Goal: Communication & Community: Answer question/provide support

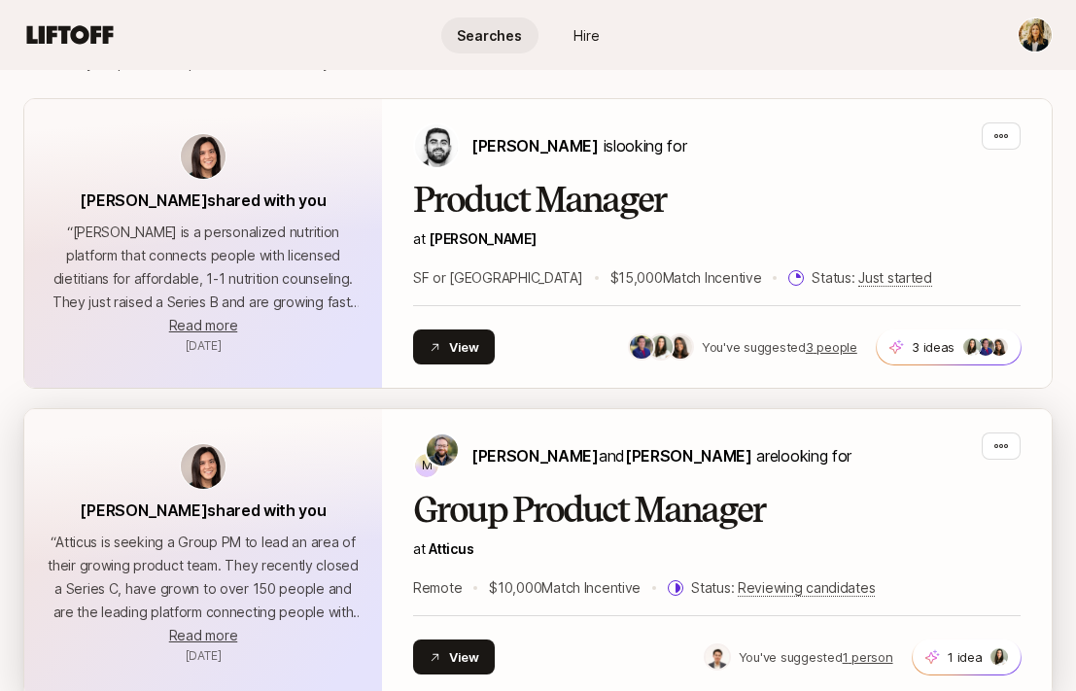
scroll to position [493, 0]
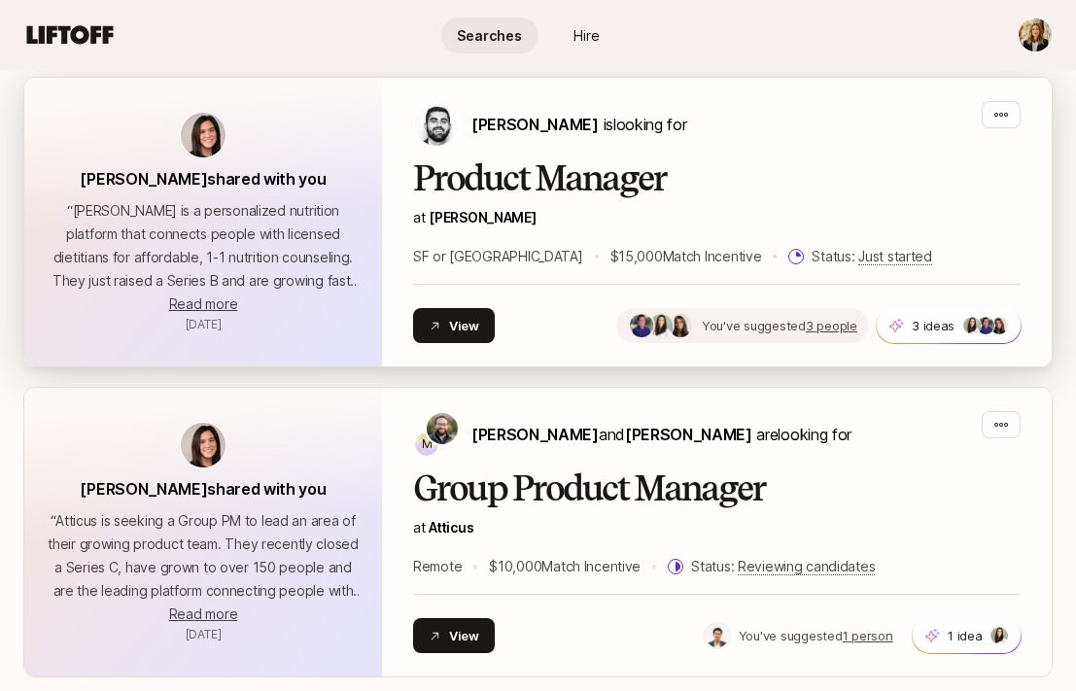
click at [748, 322] on span "You've suggested" at bounding box center [754, 326] width 104 height 16
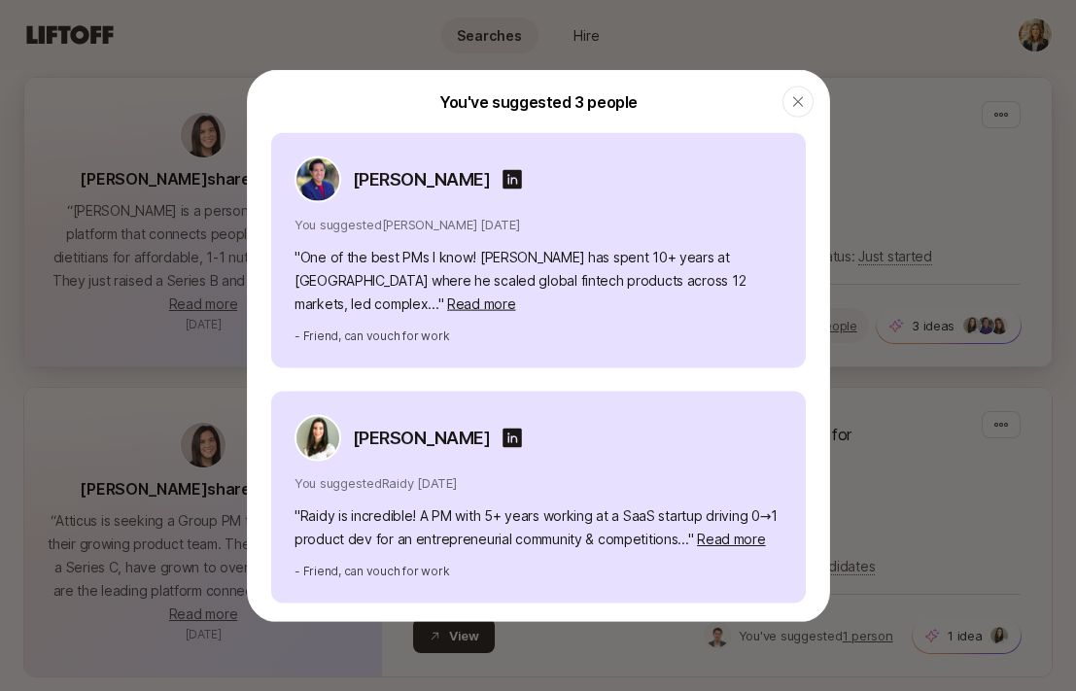
scroll to position [217, 0]
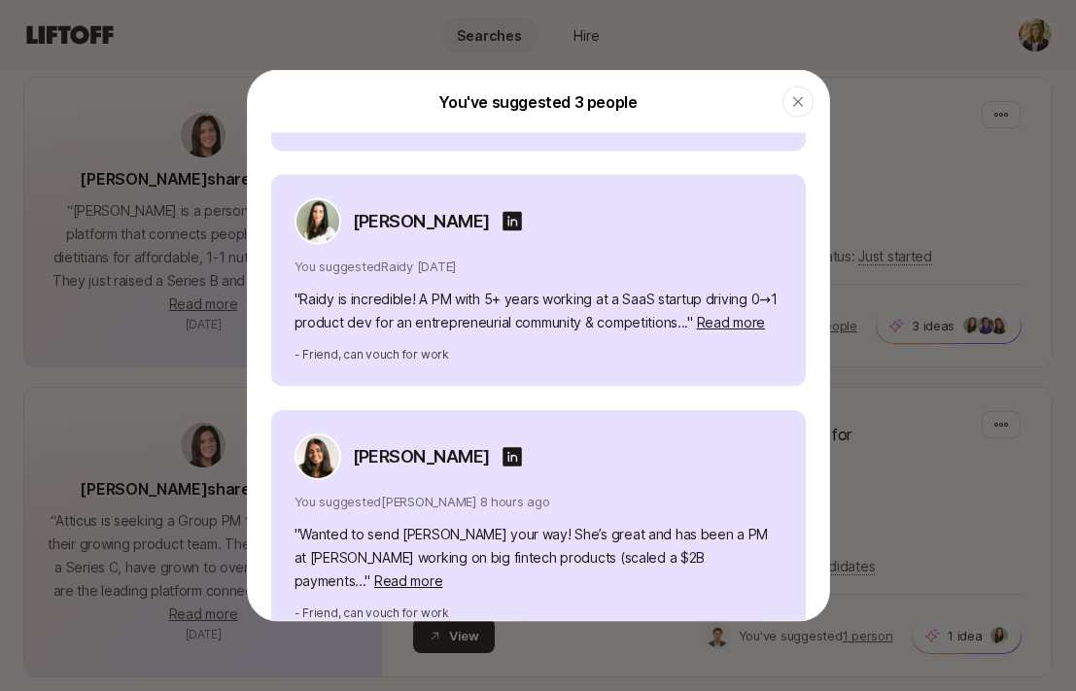
click at [943, 211] on div at bounding box center [538, 345] width 1076 height 691
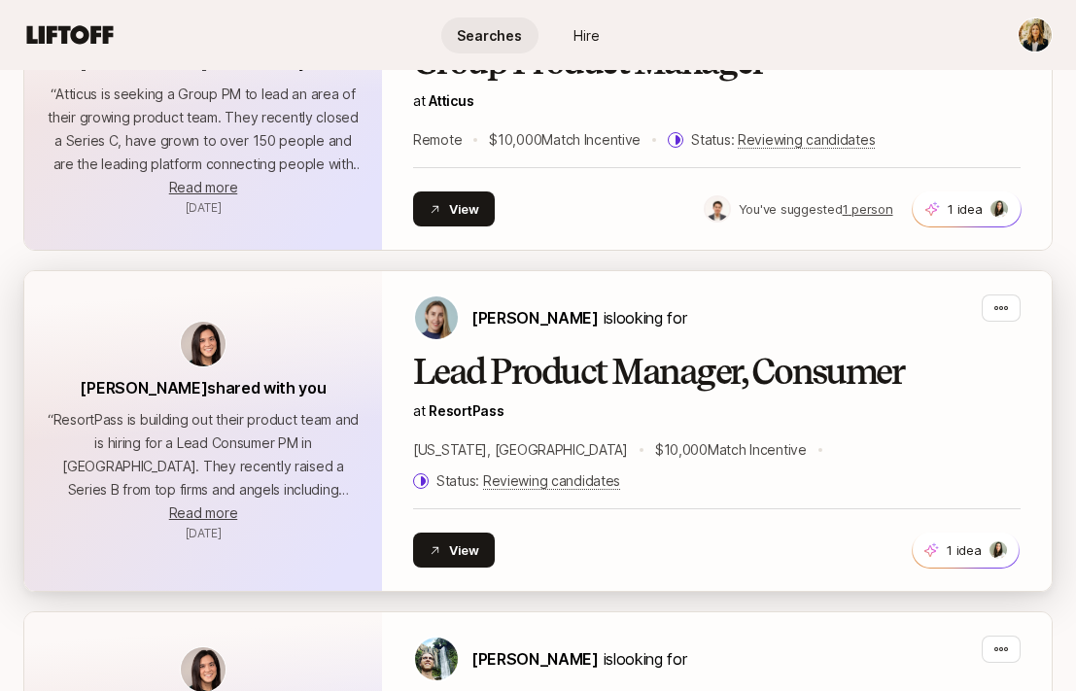
scroll to position [1040, 0]
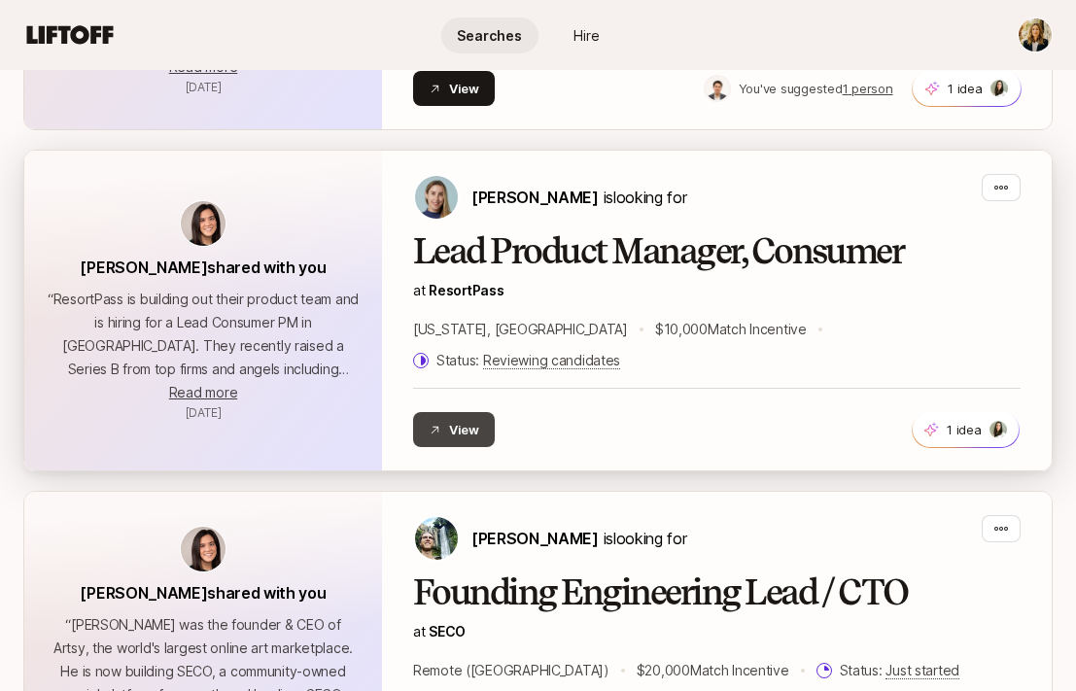
click at [443, 412] on button "View" at bounding box center [454, 429] width 82 height 35
click at [996, 189] on icon "button" at bounding box center [1002, 188] width 14 height 4
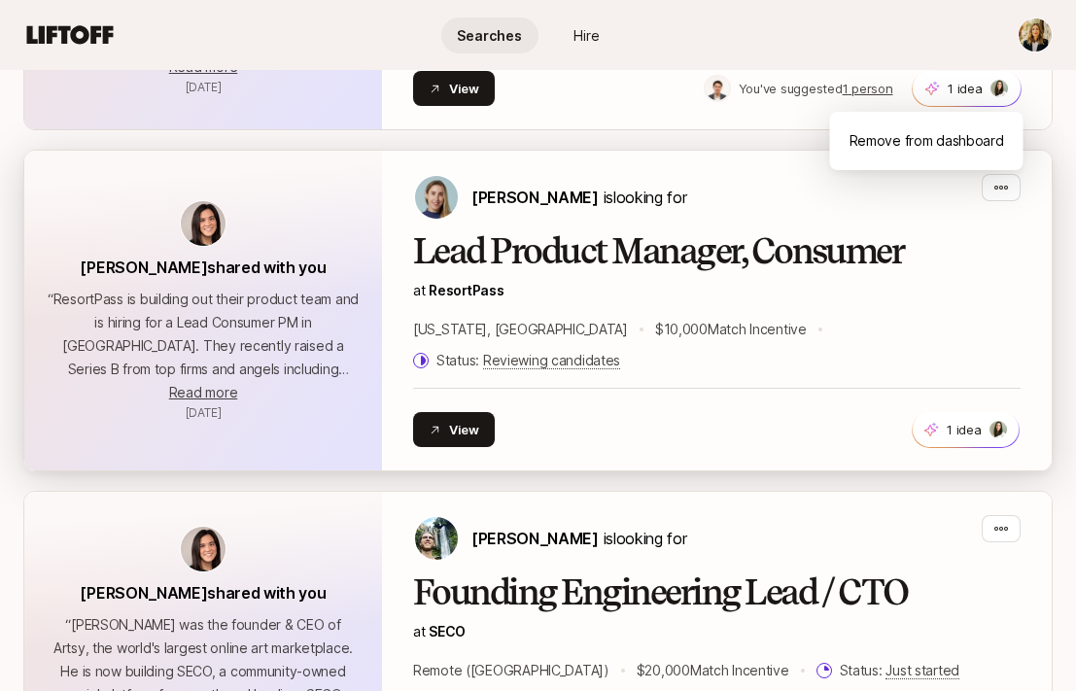
click at [960, 260] on h2 "Lead Product Manager, Consumer" at bounding box center [717, 251] width 608 height 39
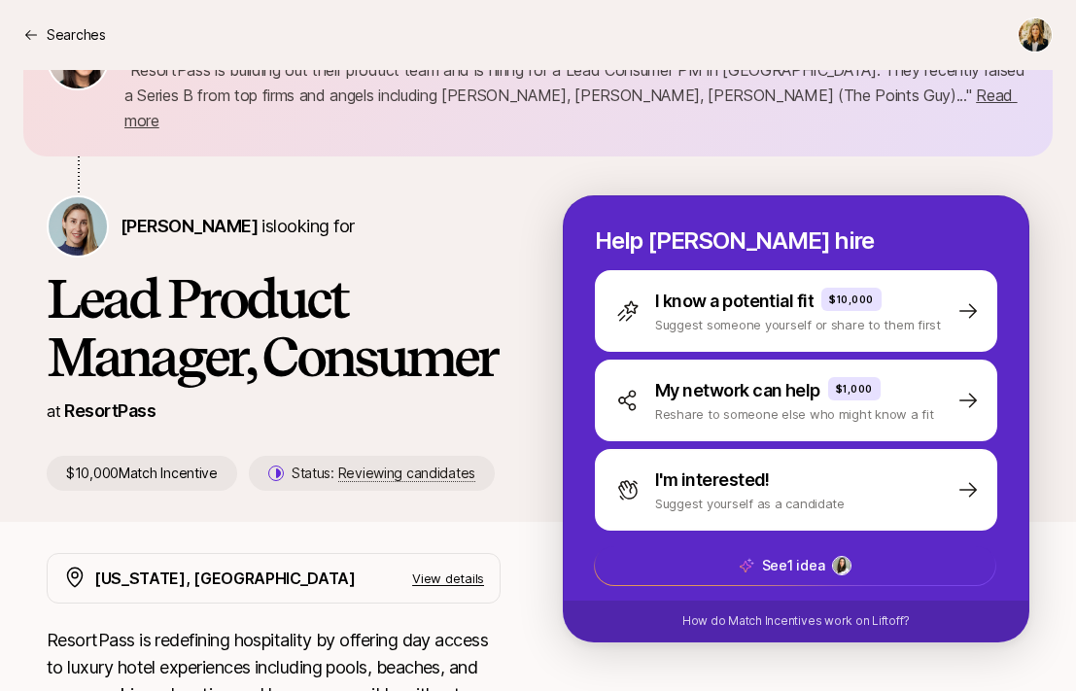
scroll to position [238, 0]
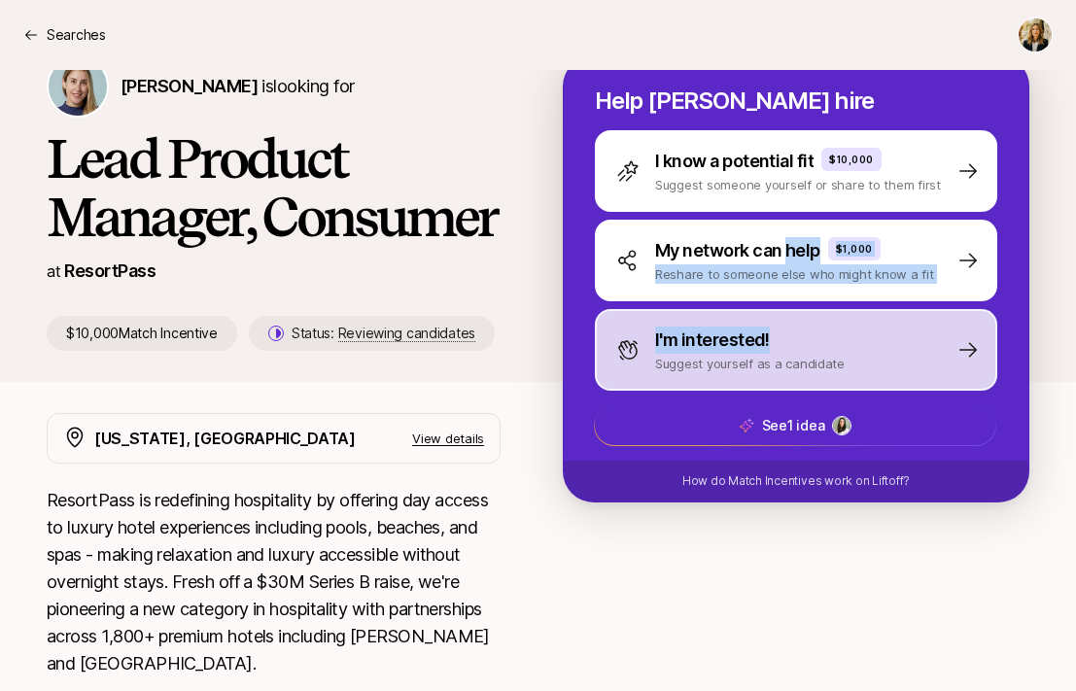
drag, startPoint x: 787, startPoint y: 234, endPoint x: 776, endPoint y: 330, distance: 95.9
click at [773, 328] on div "I know a potential fit $10,000 Suggest someone yourself or share to them first …" at bounding box center [796, 260] width 403 height 261
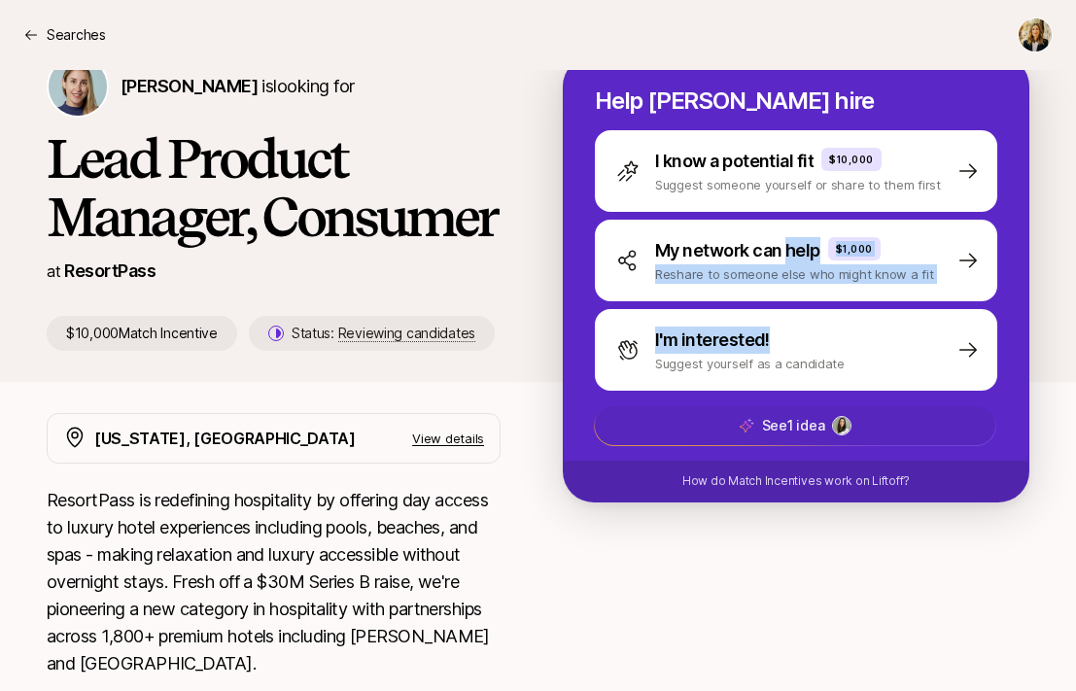
click at [754, 406] on span "See 1 idea" at bounding box center [795, 425] width 401 height 39
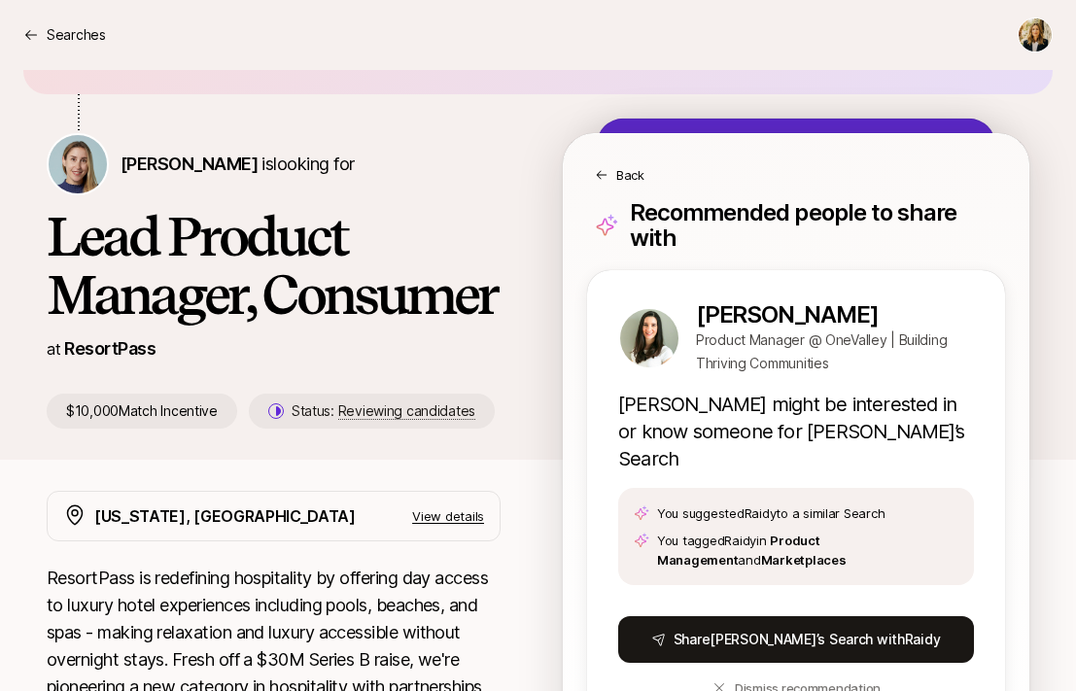
scroll to position [136, 0]
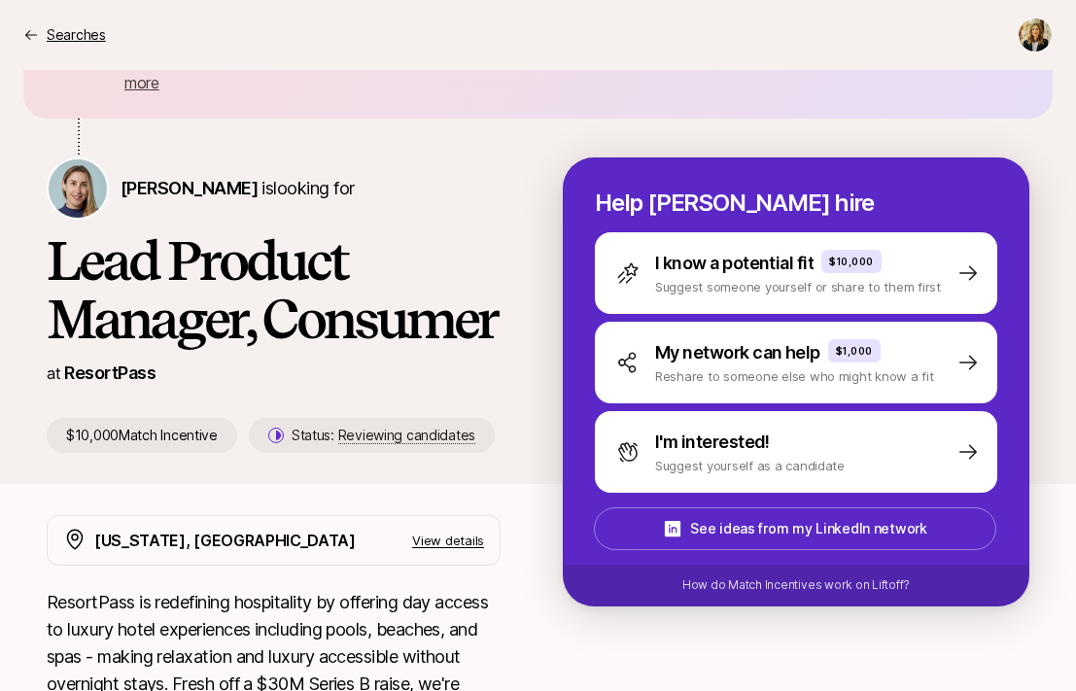
click at [55, 37] on p "Searches" at bounding box center [76, 34] width 59 height 23
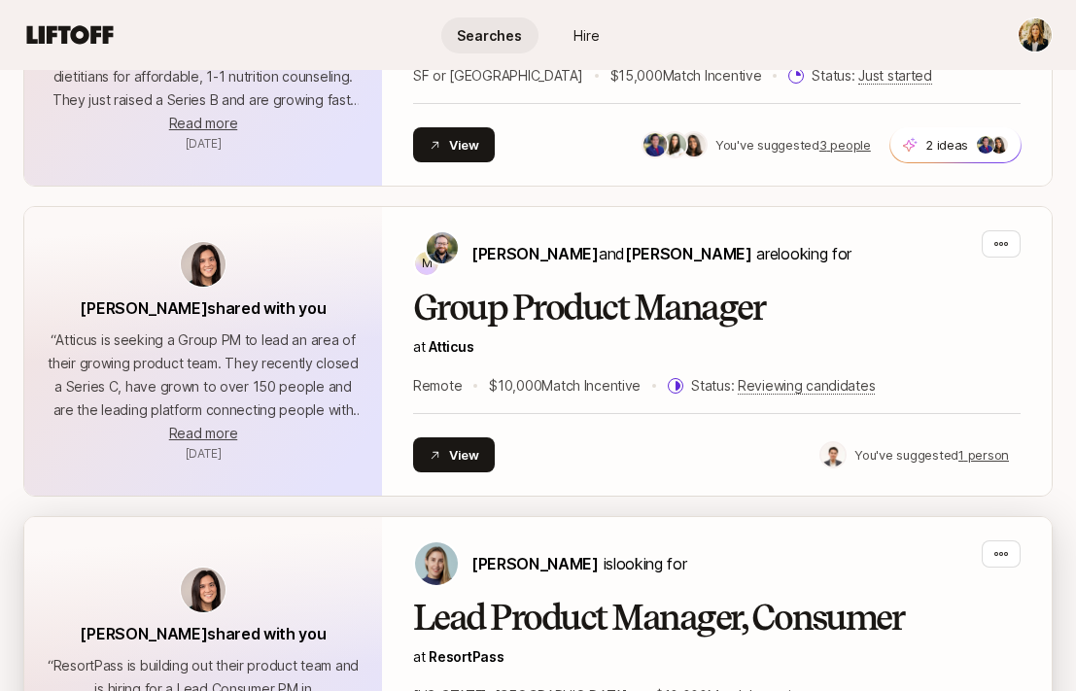
scroll to position [629, 0]
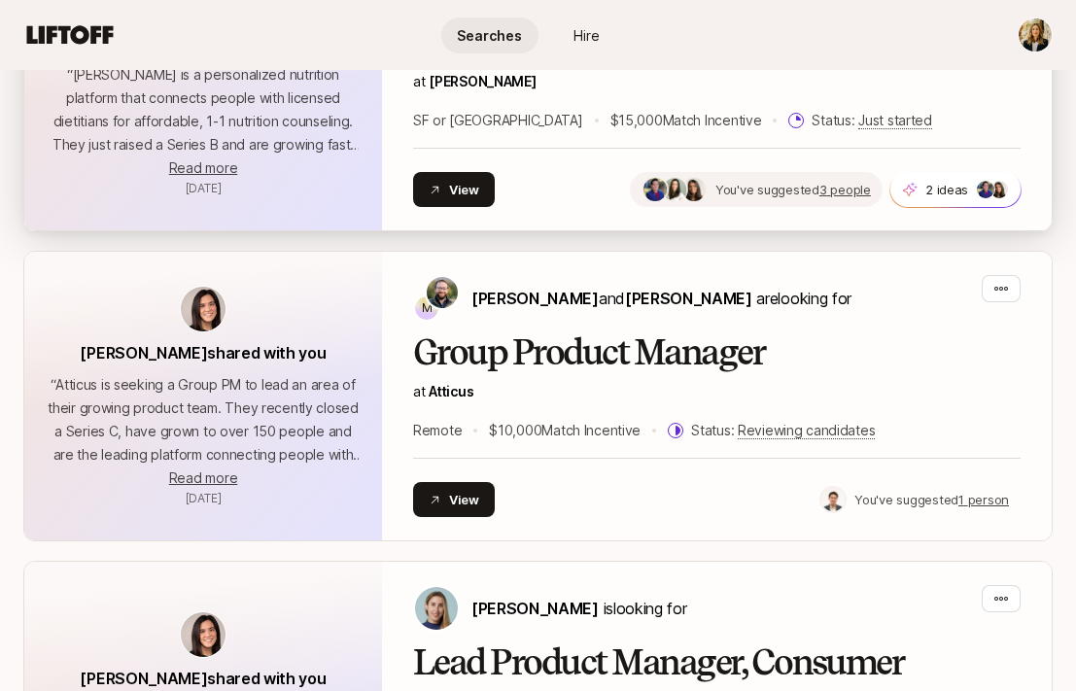
click at [762, 192] on span "You've suggested" at bounding box center [768, 190] width 104 height 16
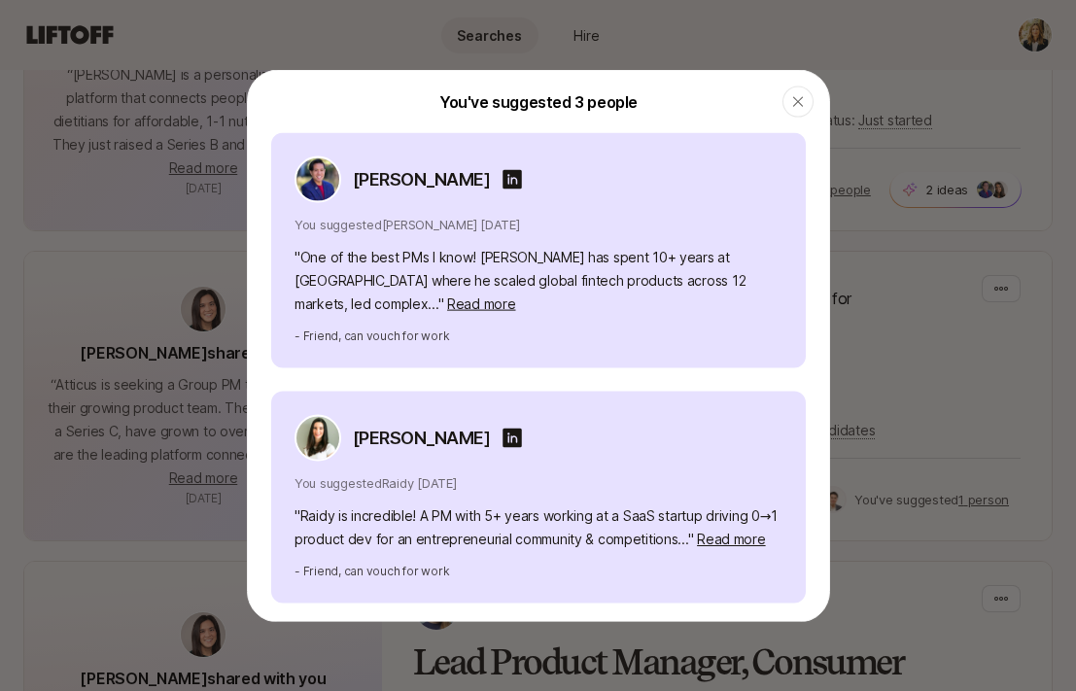
scroll to position [217, 0]
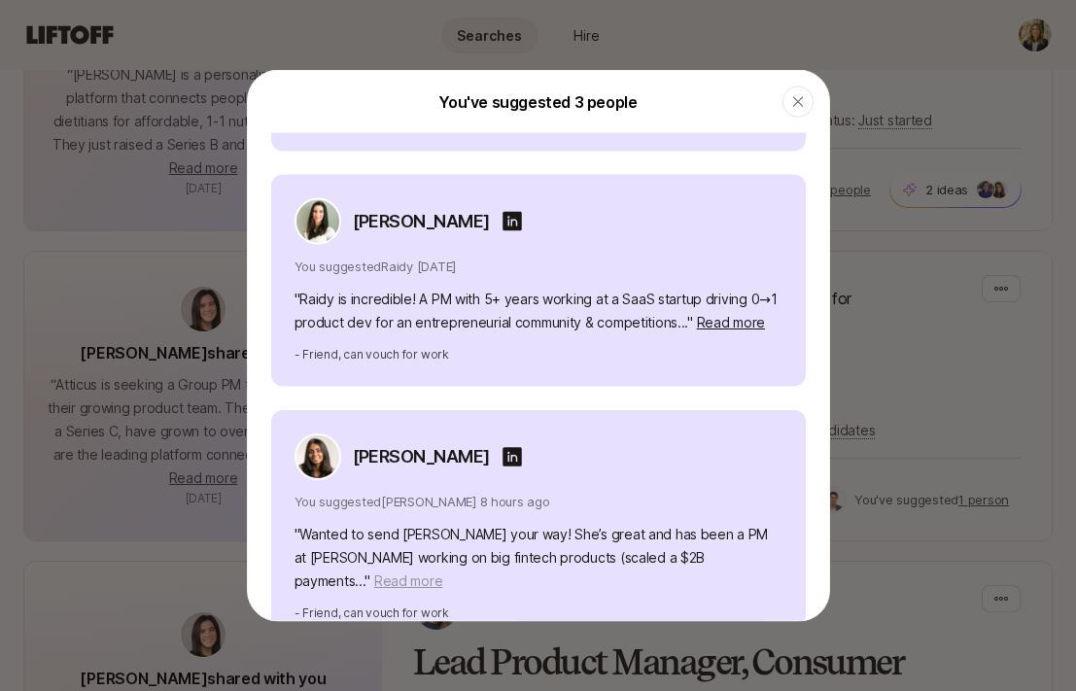
click at [442, 572] on span "Read more" at bounding box center [408, 580] width 68 height 17
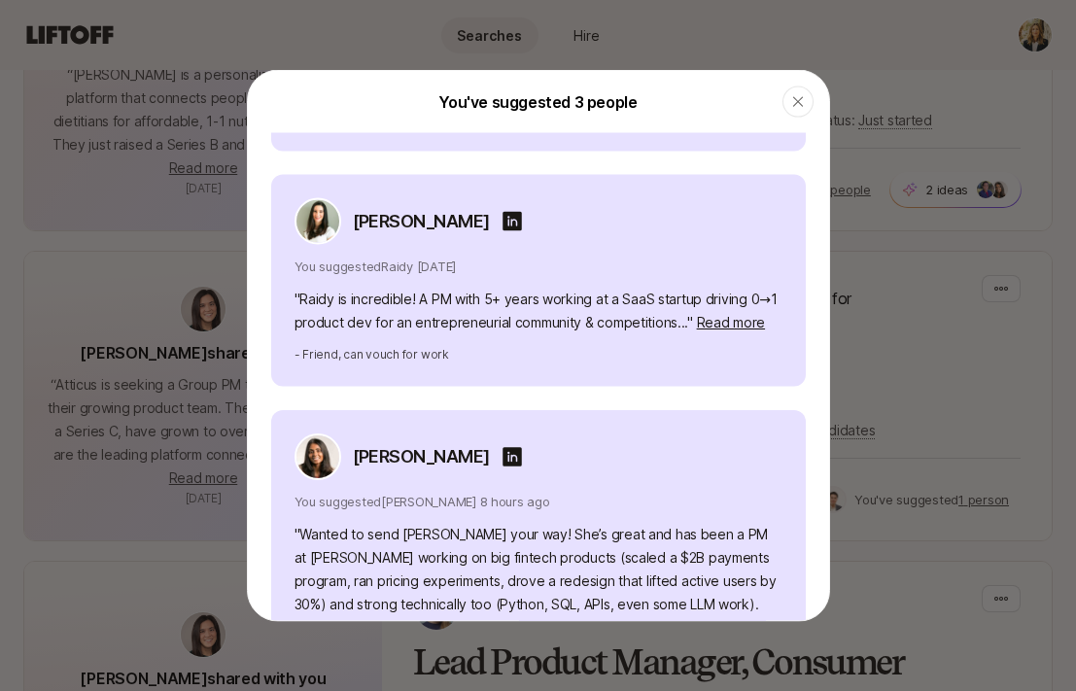
scroll to position [287, 0]
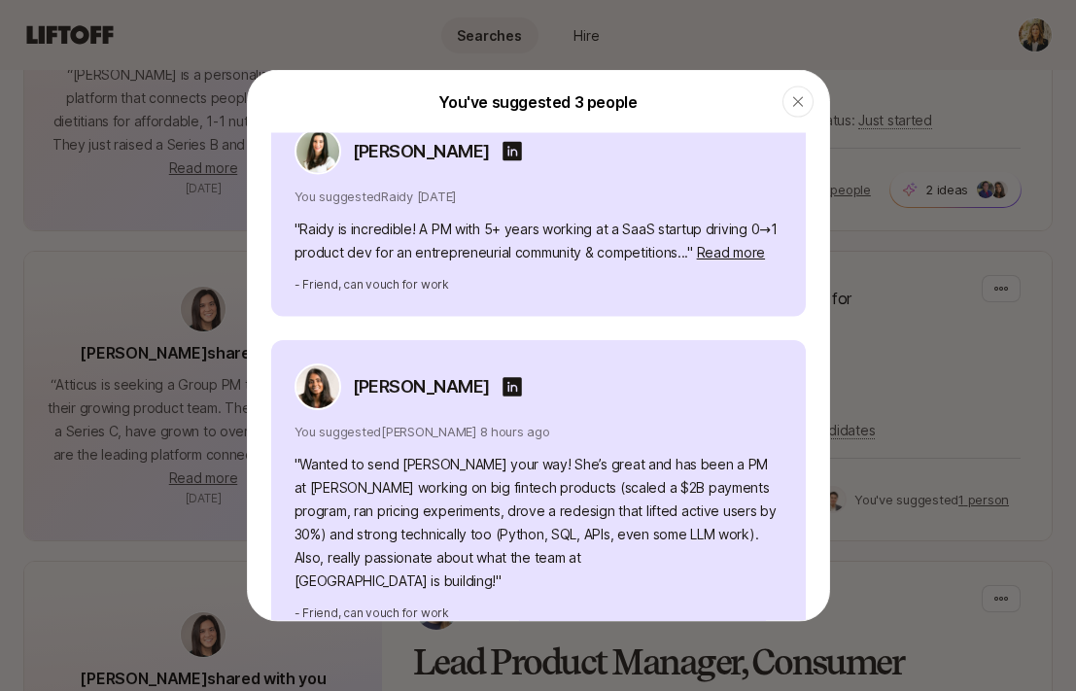
click at [314, 368] on img at bounding box center [318, 386] width 43 height 43
click at [148, 479] on div at bounding box center [538, 345] width 1076 height 691
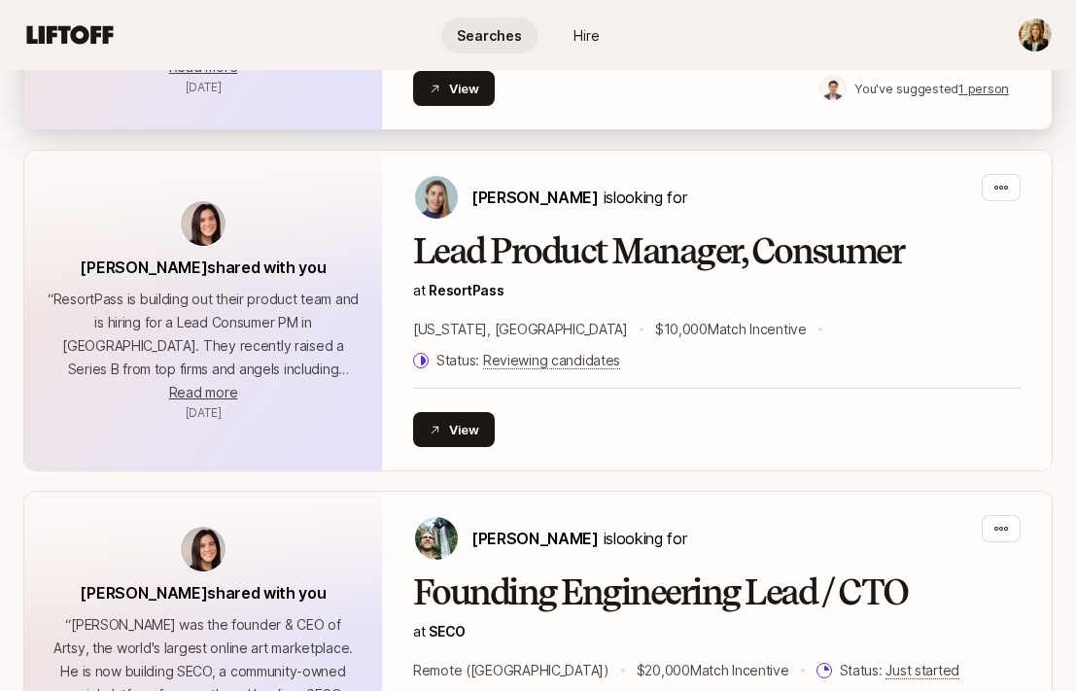
scroll to position [1043, 0]
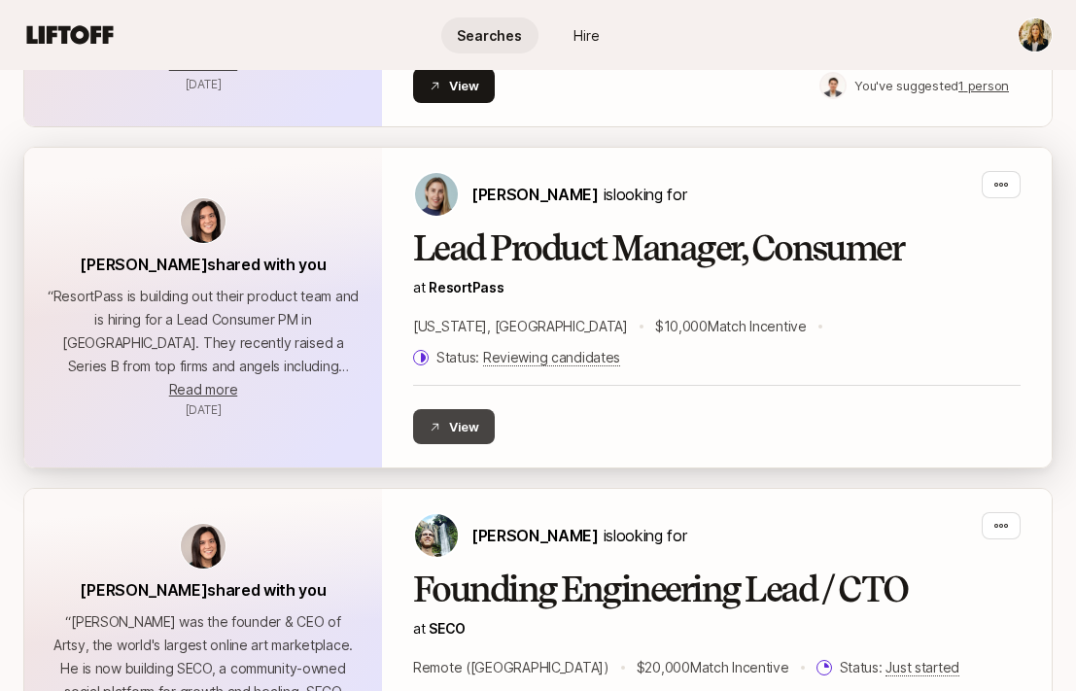
click at [466, 409] on button "View" at bounding box center [454, 426] width 82 height 35
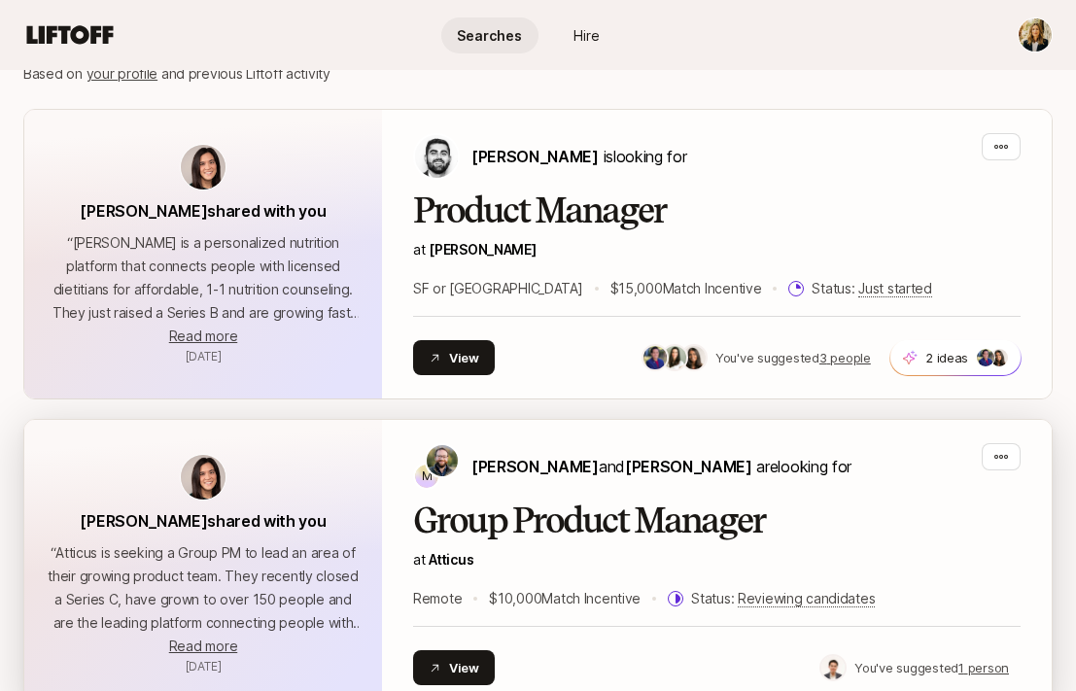
scroll to position [456, 0]
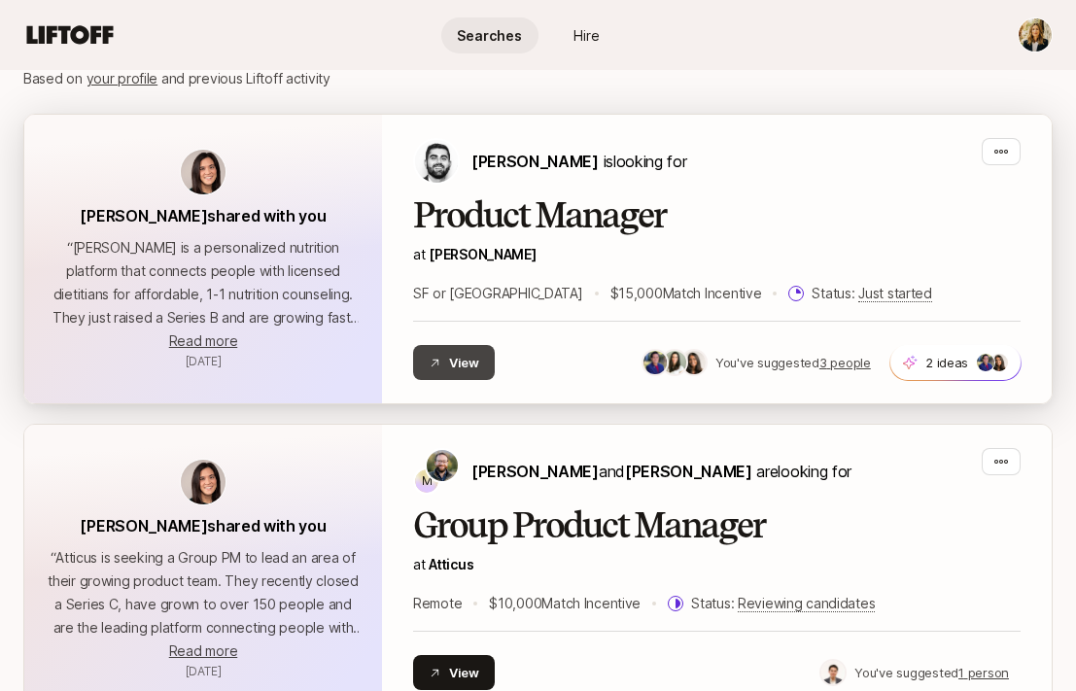
click at [467, 361] on button "View" at bounding box center [454, 362] width 82 height 35
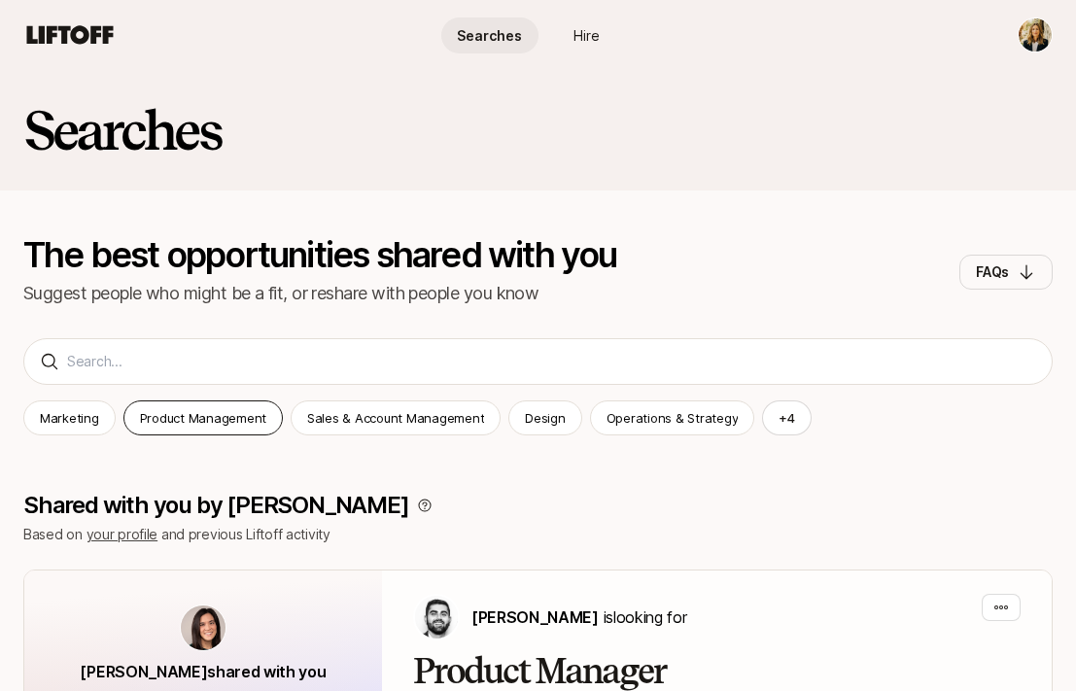
click at [189, 418] on p "Product Management" at bounding box center [203, 417] width 126 height 19
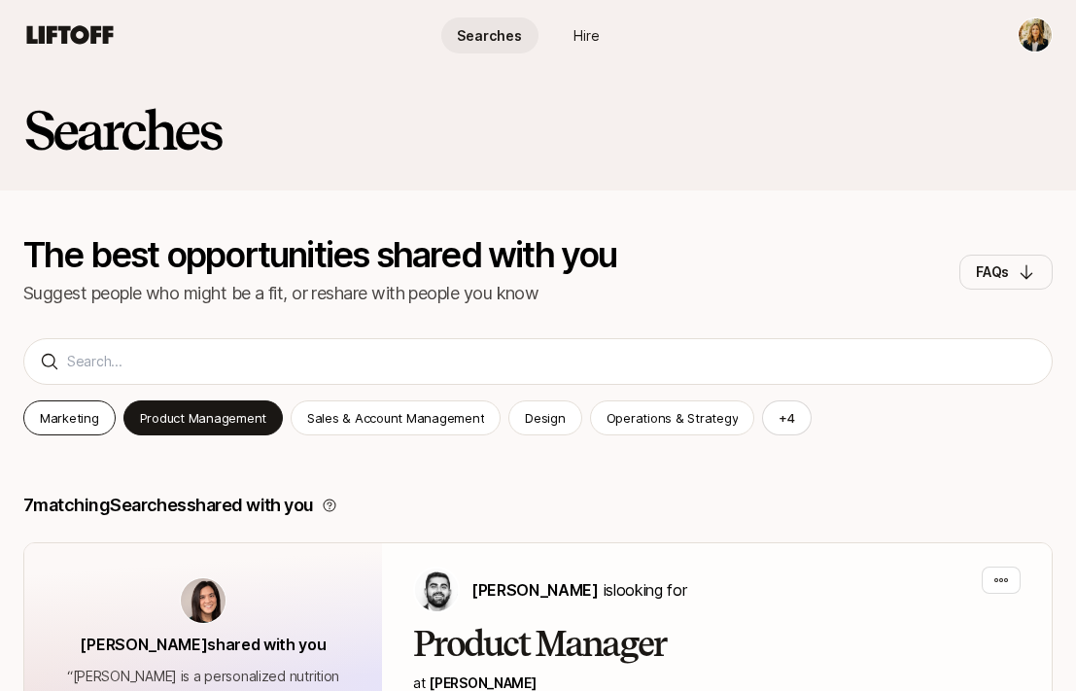
click at [63, 426] on p "Marketing" at bounding box center [69, 417] width 59 height 19
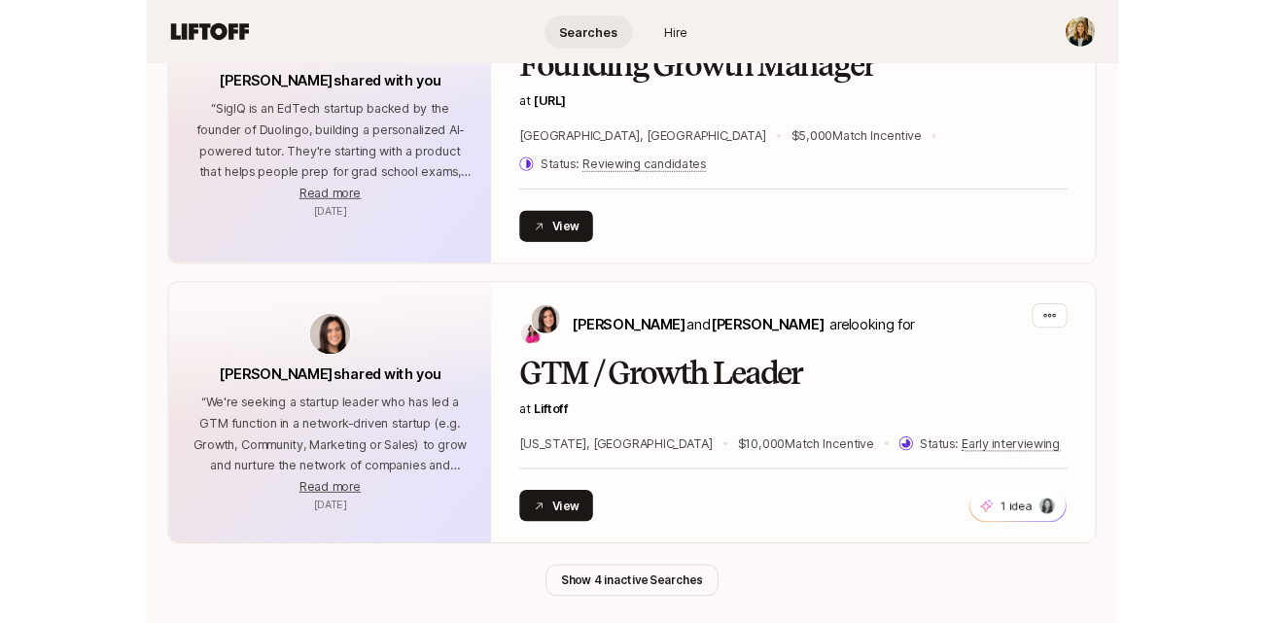
scroll to position [2281, 0]
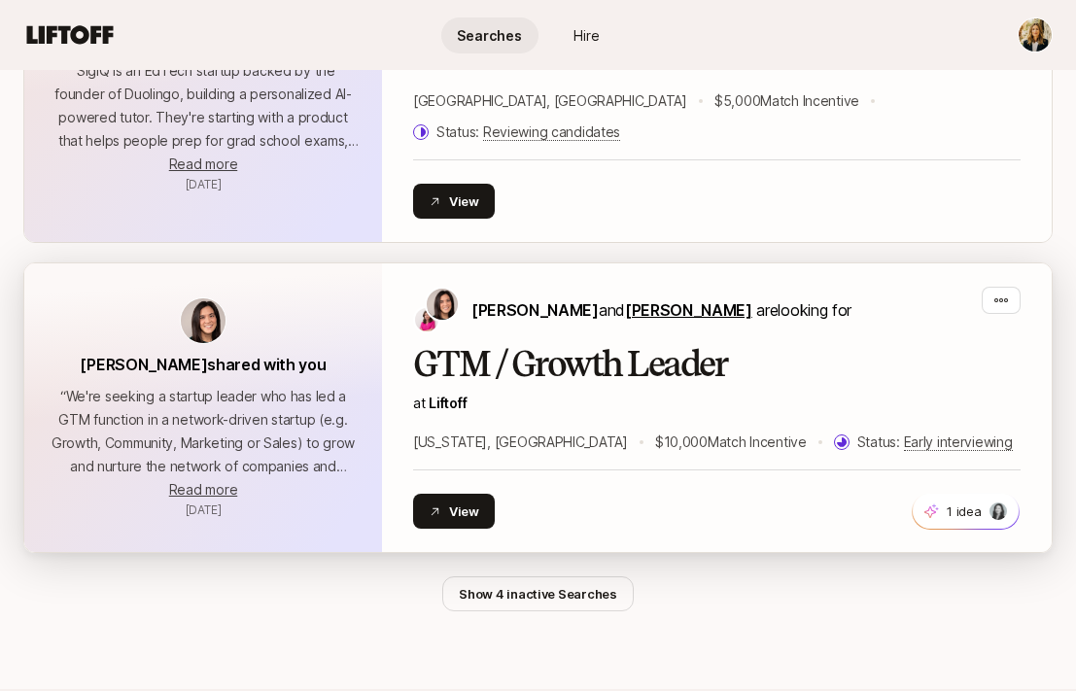
click at [649, 300] on span "[PERSON_NAME]" at bounding box center [688, 309] width 127 height 19
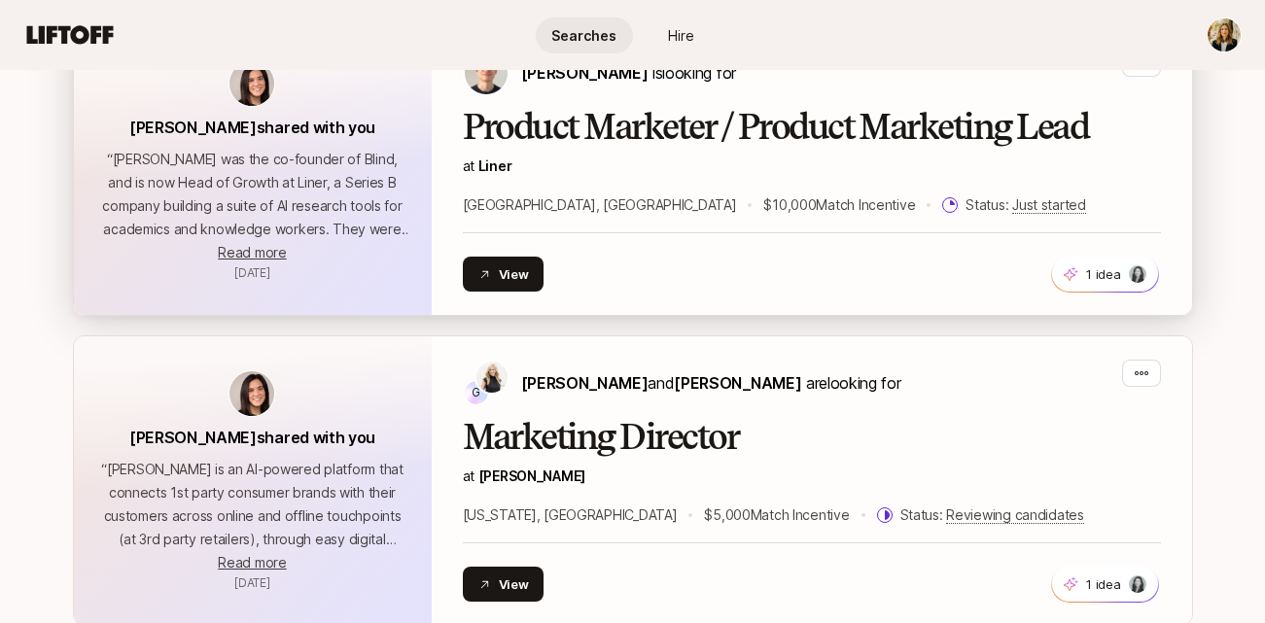
scroll to position [1162, 0]
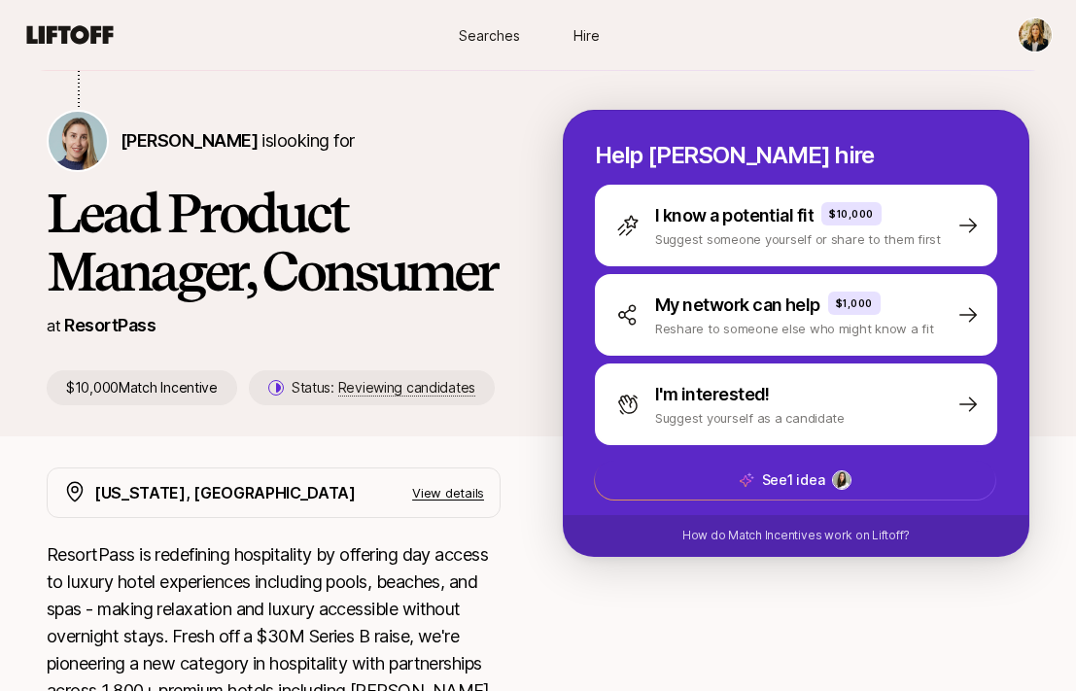
scroll to position [107, 0]
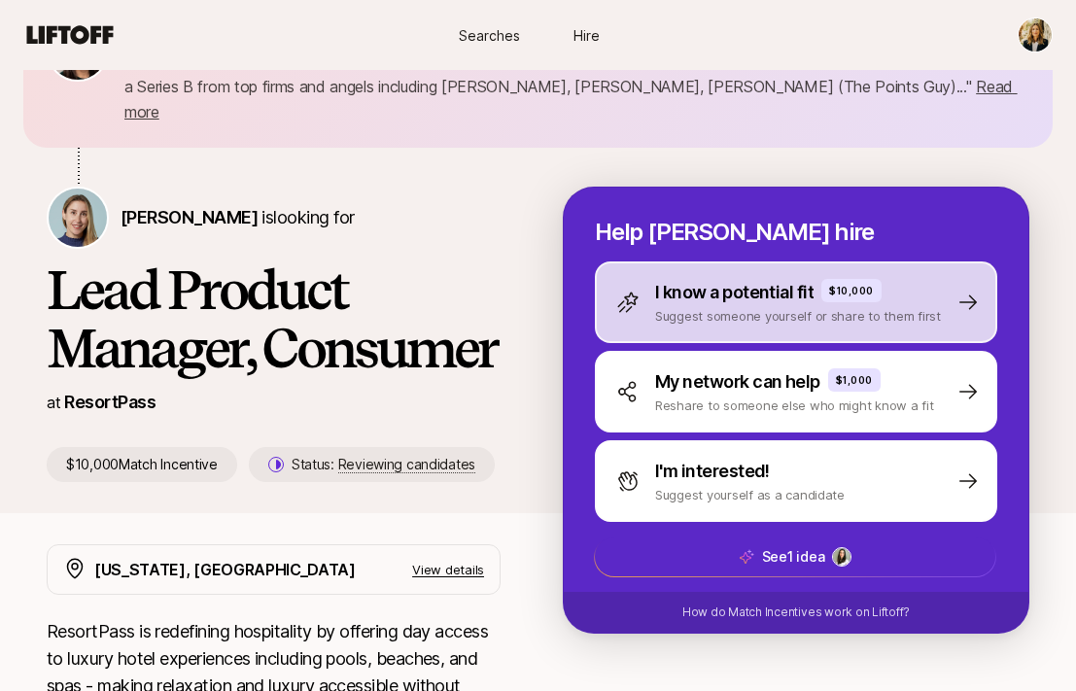
click at [772, 279] on p "I know a potential fit" at bounding box center [734, 292] width 158 height 27
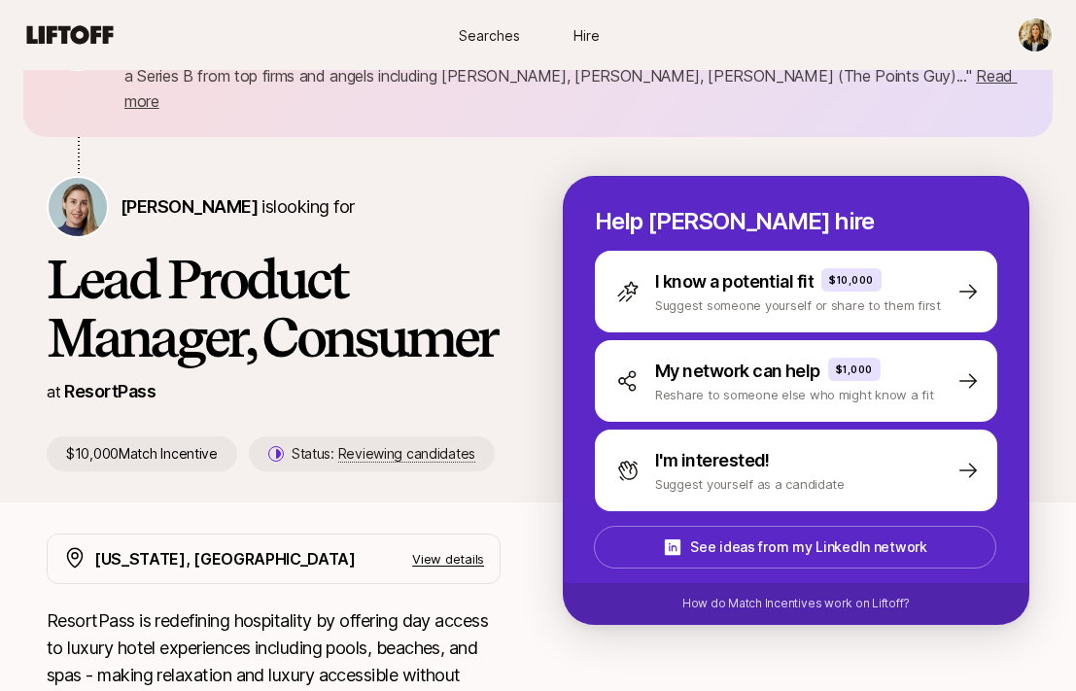
scroll to position [138, 0]
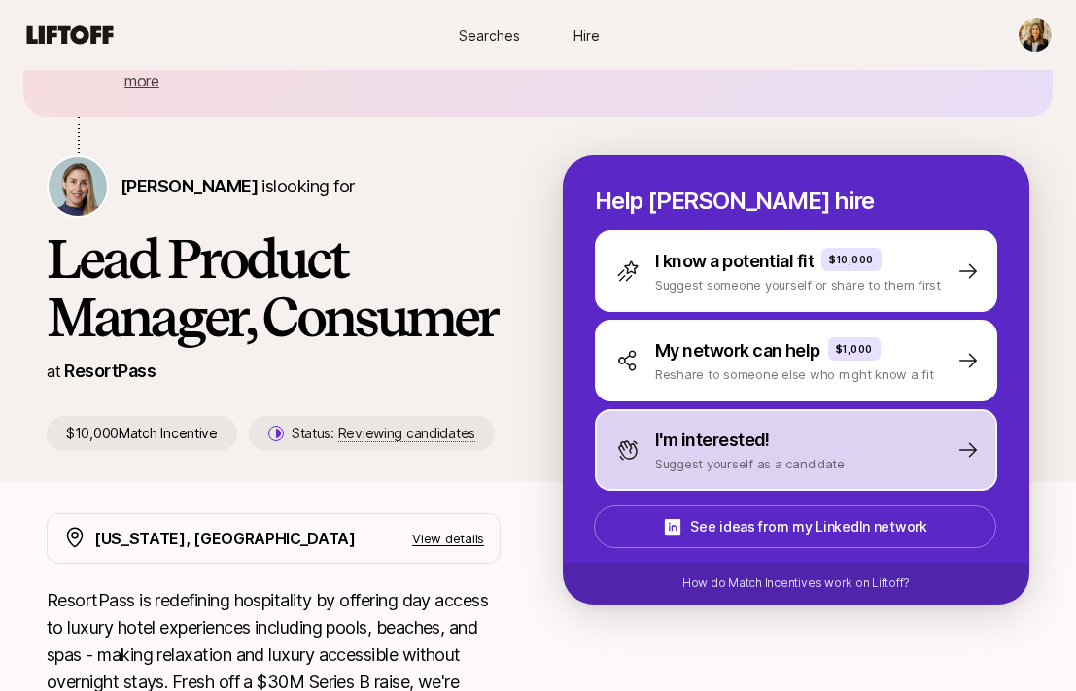
click at [734, 427] on p "I'm interested!" at bounding box center [712, 440] width 115 height 27
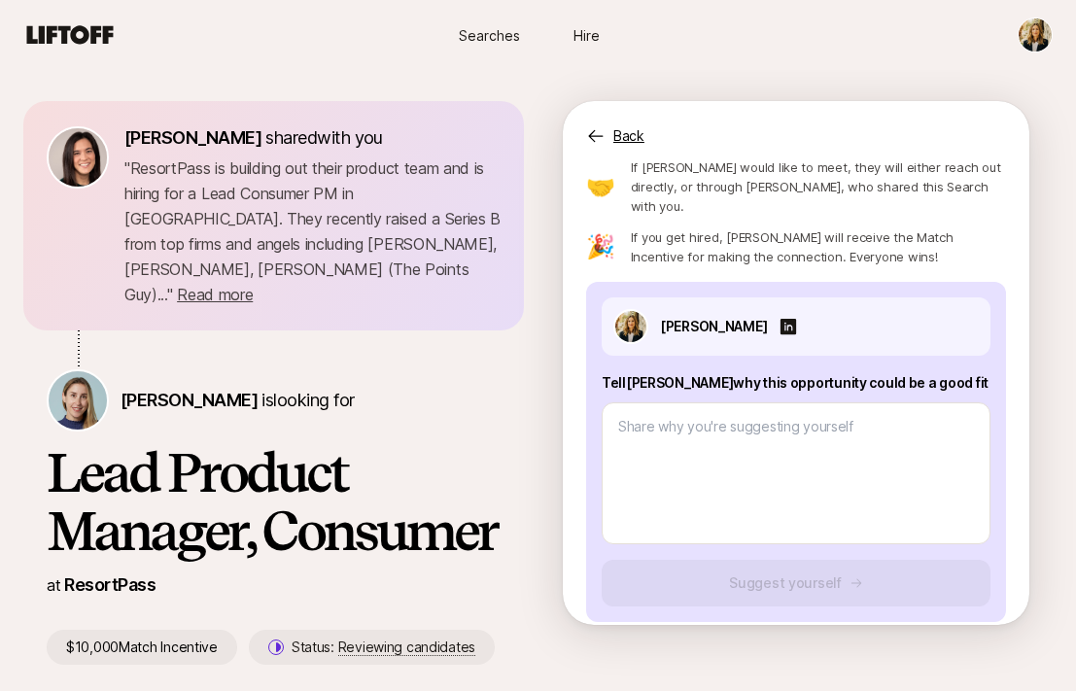
scroll to position [0, 0]
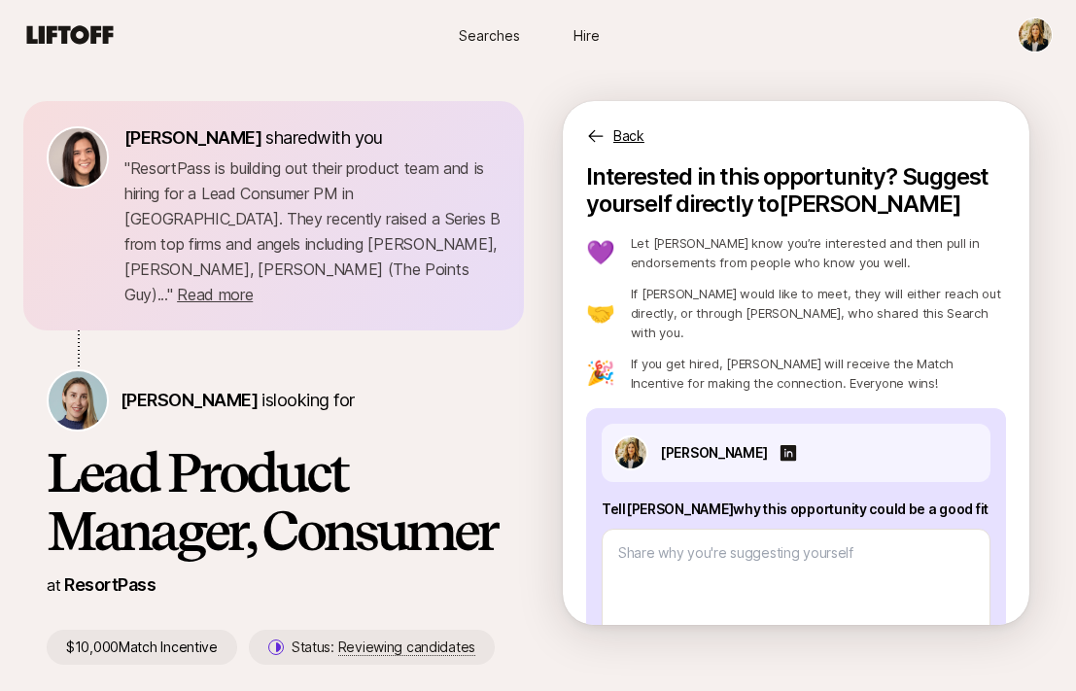
click at [621, 139] on p "Back" at bounding box center [628, 135] width 31 height 23
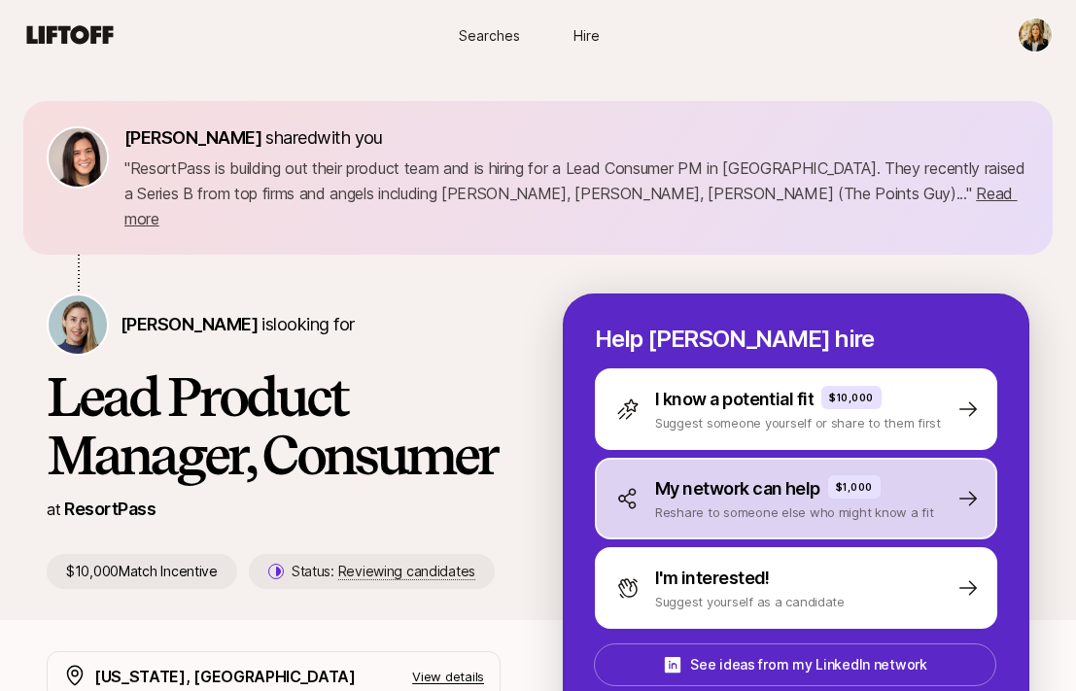
click at [699, 503] on p "Reshare to someone else who might know a fit" at bounding box center [794, 512] width 279 height 19
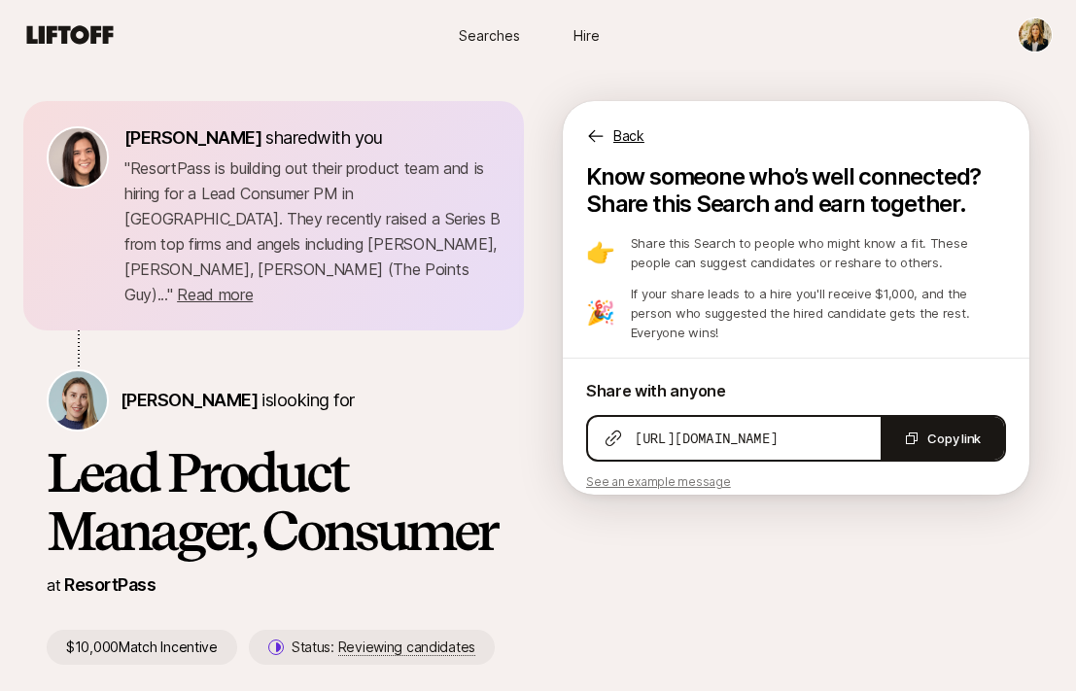
click at [618, 144] on p "Back" at bounding box center [628, 135] width 31 height 23
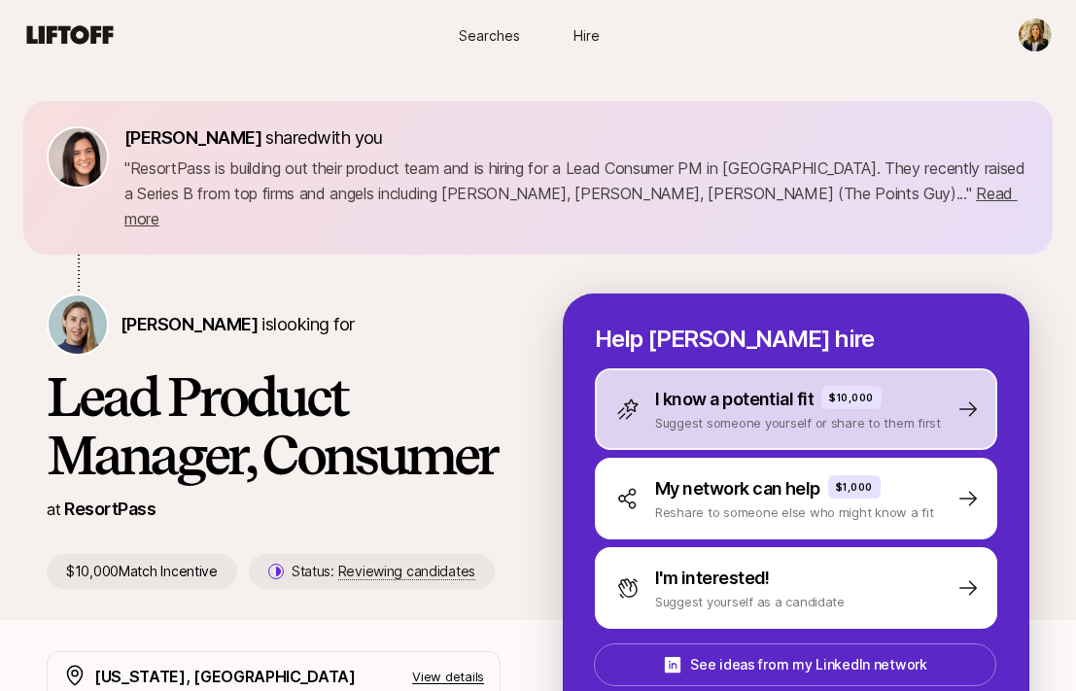
click at [663, 413] on p "Suggest someone yourself or share to them first" at bounding box center [798, 422] width 286 height 19
type textarea "x"
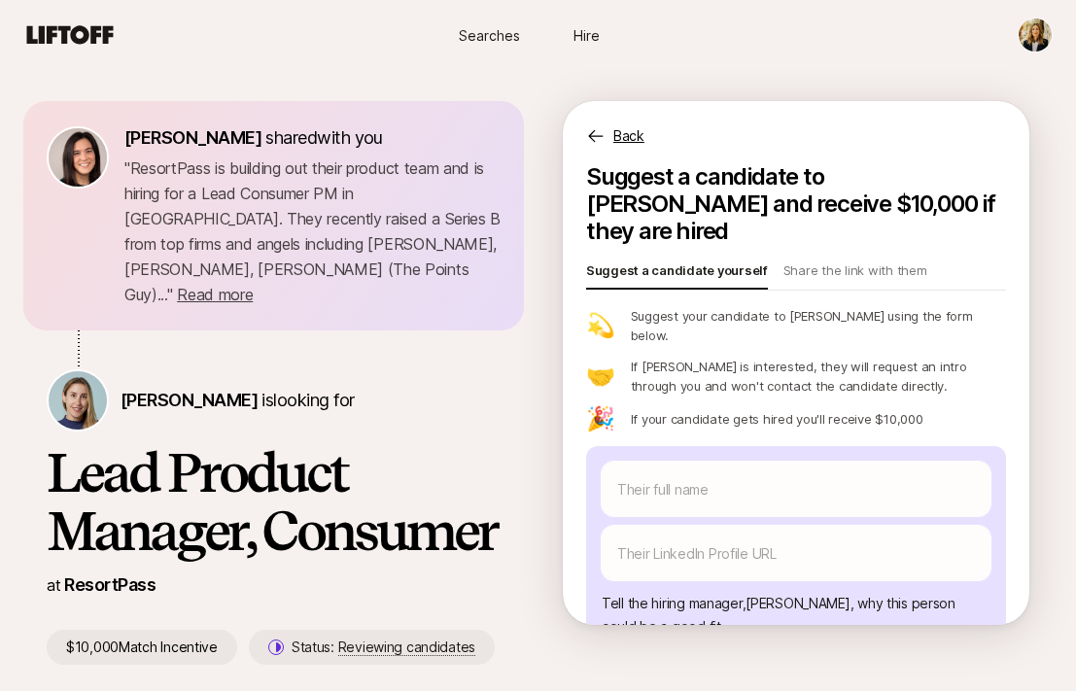
click at [627, 133] on p "Back" at bounding box center [628, 135] width 31 height 23
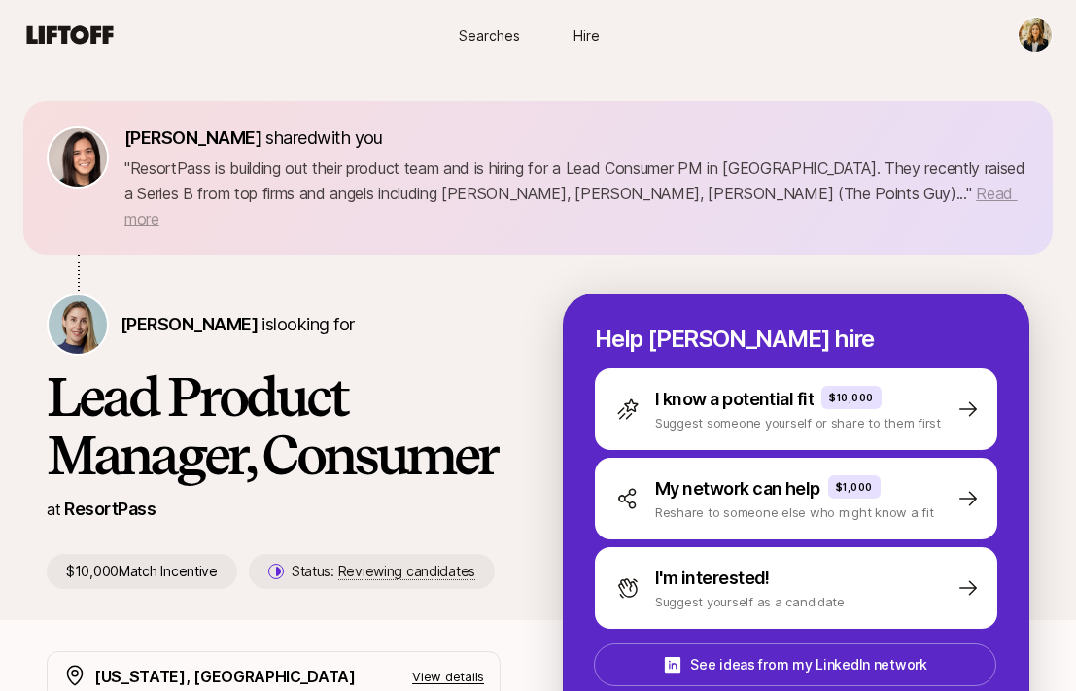
click at [848, 193] on span "Read more" at bounding box center [570, 206] width 893 height 45
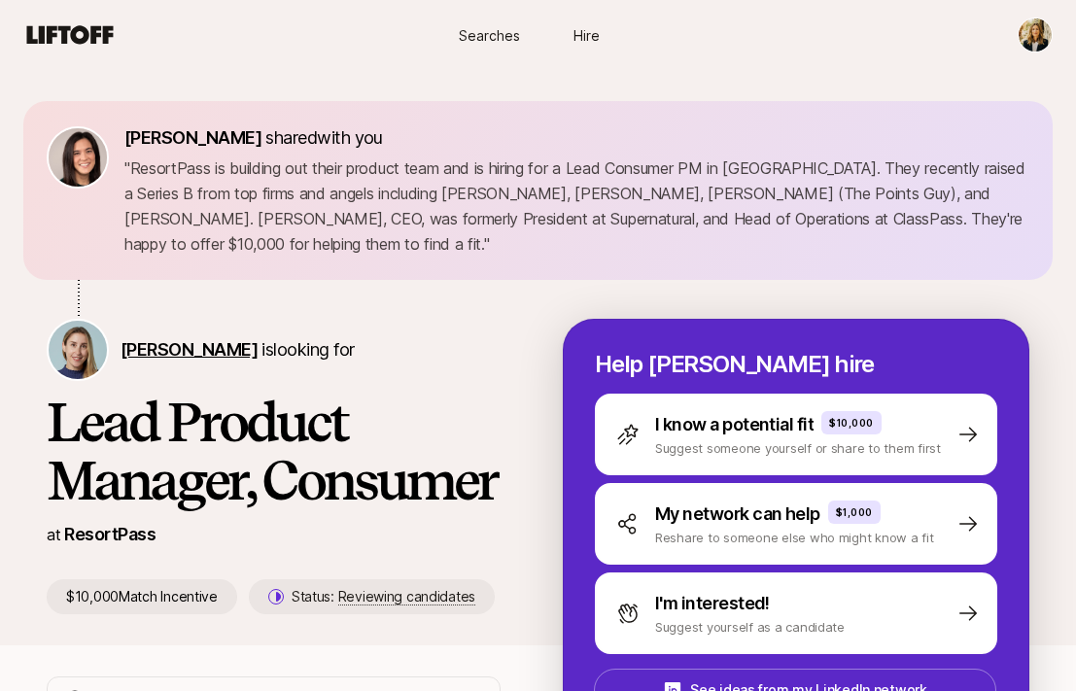
click at [167, 352] on span "[PERSON_NAME]" at bounding box center [189, 349] width 137 height 20
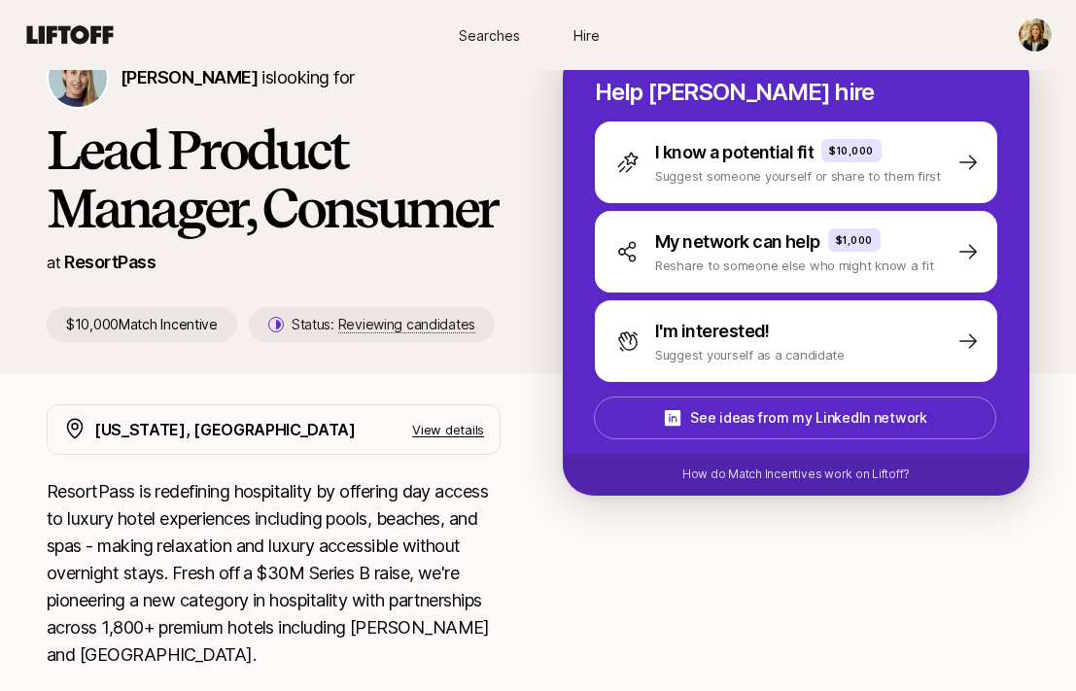
scroll to position [309, 0]
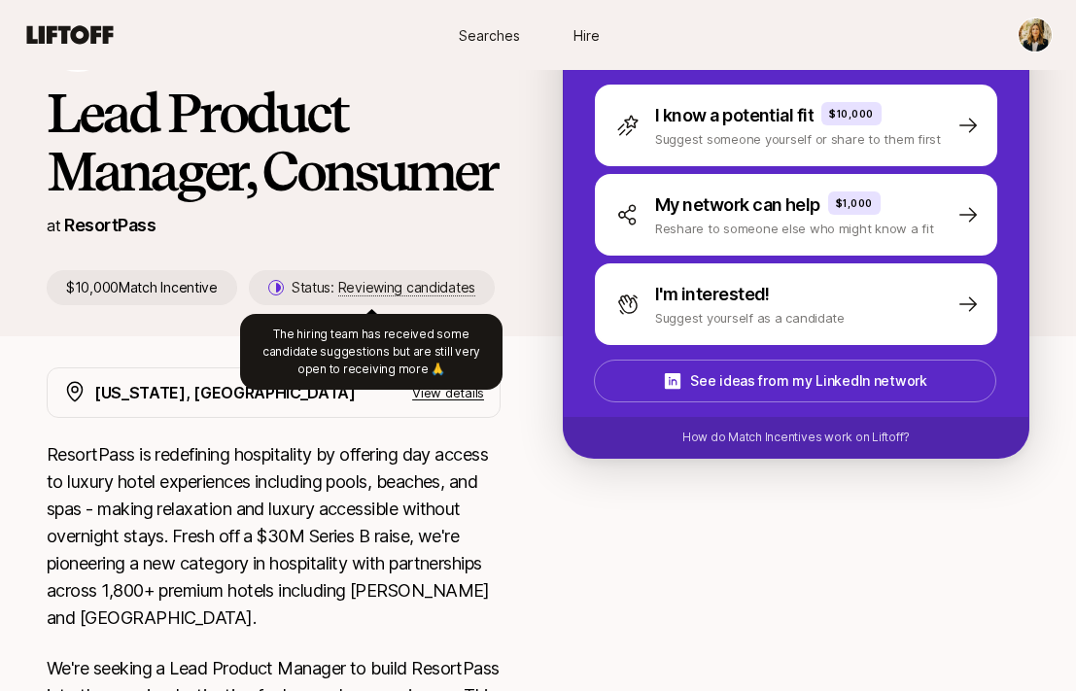
click at [375, 288] on span "Reviewing candidates" at bounding box center [406, 288] width 137 height 18
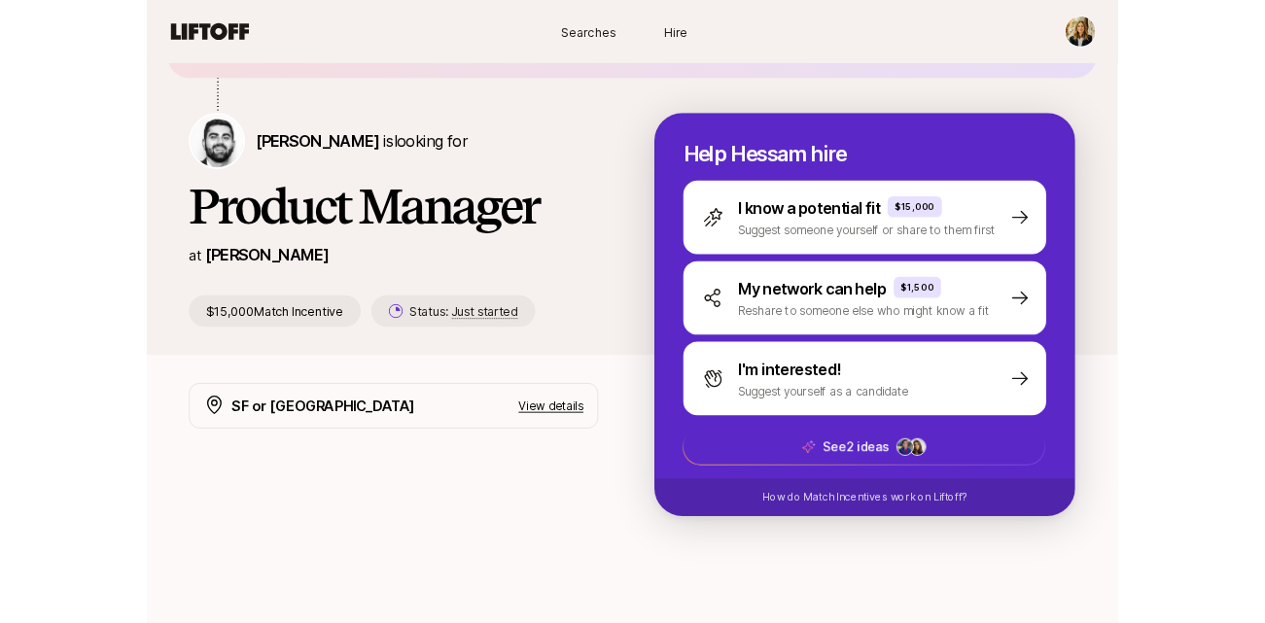
scroll to position [154, 0]
